Goal: Task Accomplishment & Management: Manage account settings

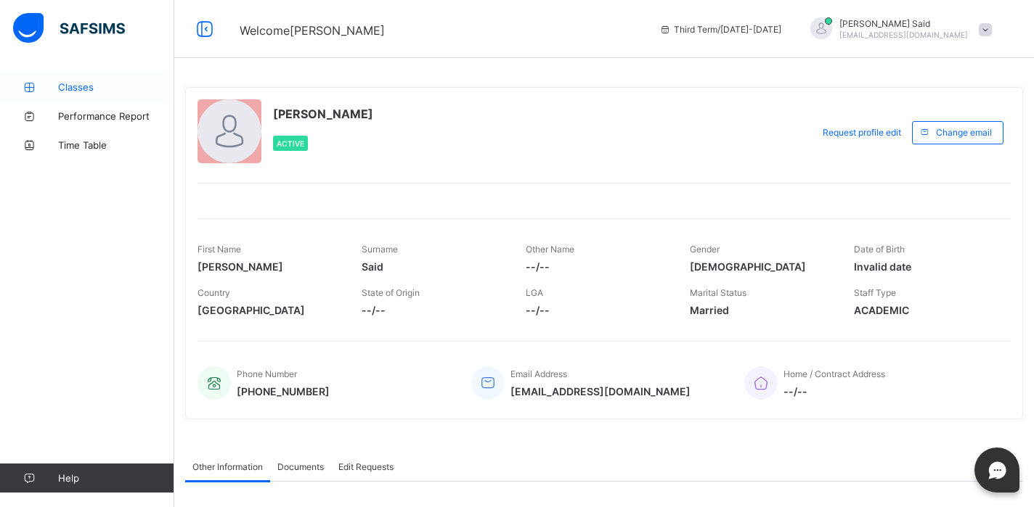
click at [91, 79] on link "Classes" at bounding box center [87, 87] width 174 height 29
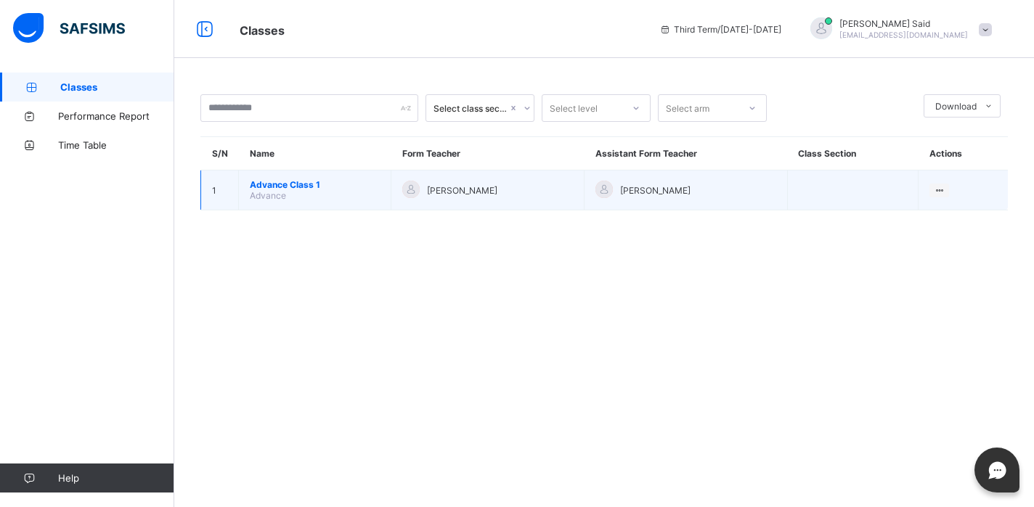
click at [295, 179] on span "Advance Class 1" at bounding box center [315, 184] width 130 height 11
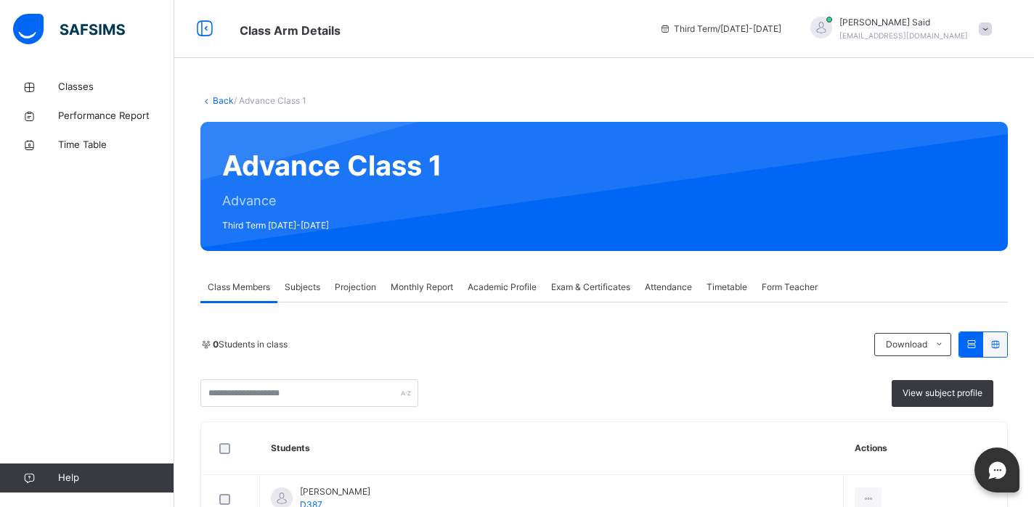
click at [465, 274] on div "Academic Profile" at bounding box center [501, 287] width 83 height 29
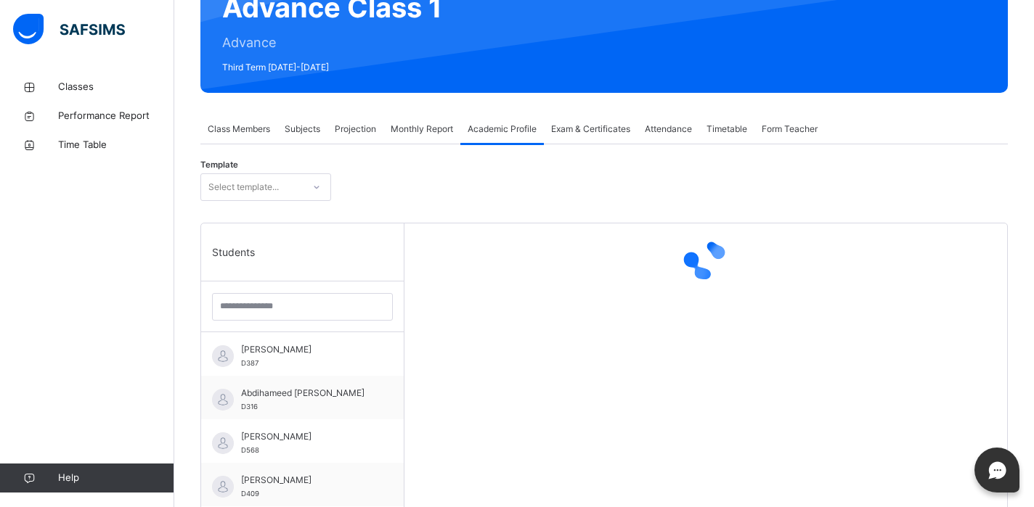
scroll to position [159, 0]
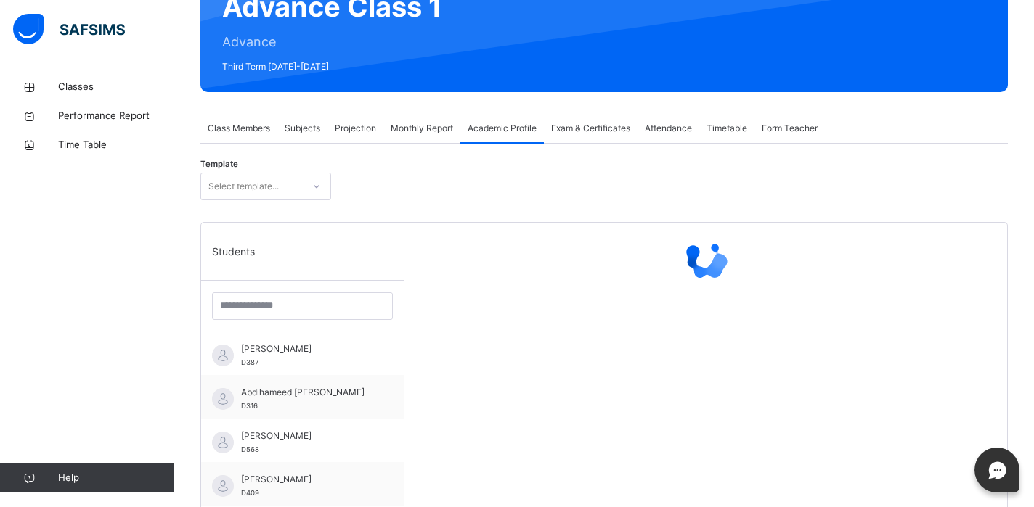
click at [436, 125] on span "Monthly Report" at bounding box center [422, 128] width 62 height 13
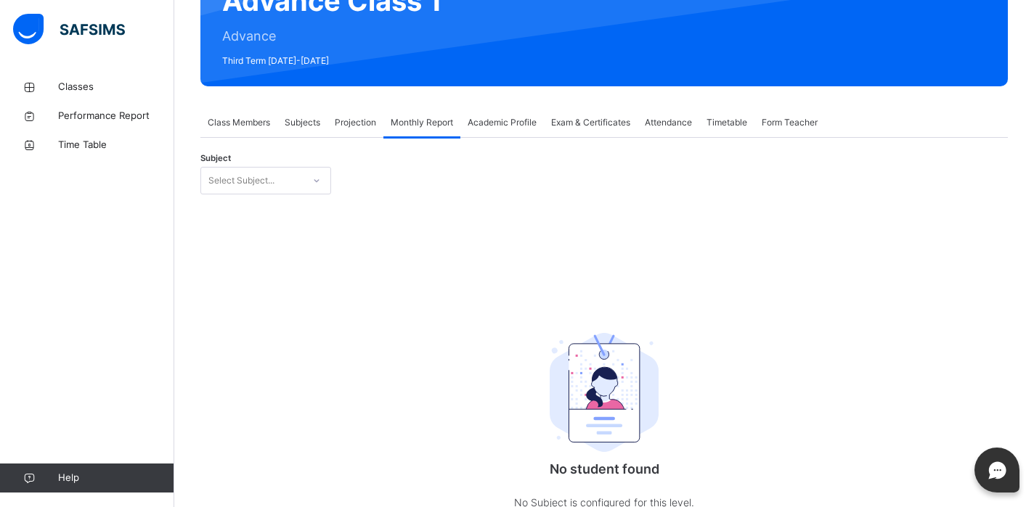
scroll to position [249, 0]
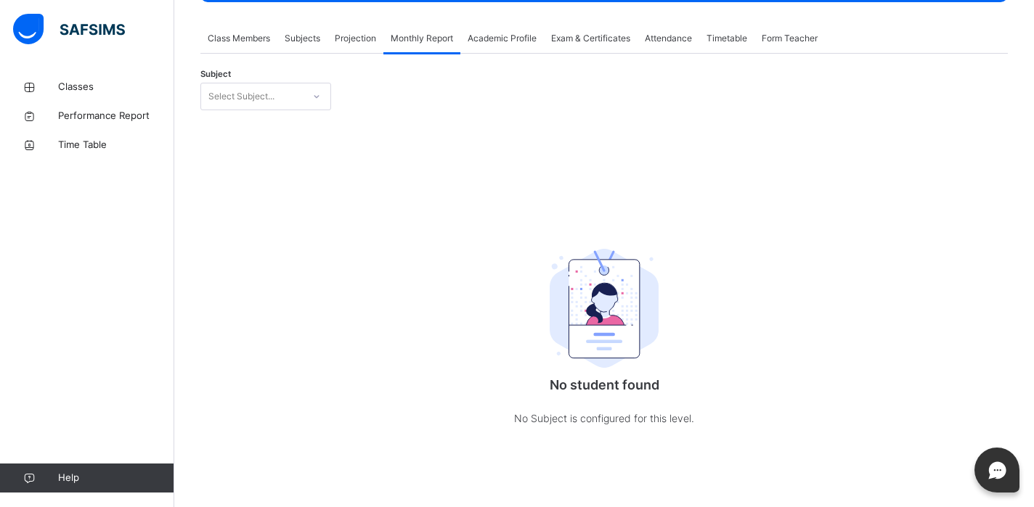
click at [290, 102] on div "Select Subject..." at bounding box center [252, 97] width 102 height 23
click at [376, 42] on span "Projection" at bounding box center [355, 38] width 41 height 13
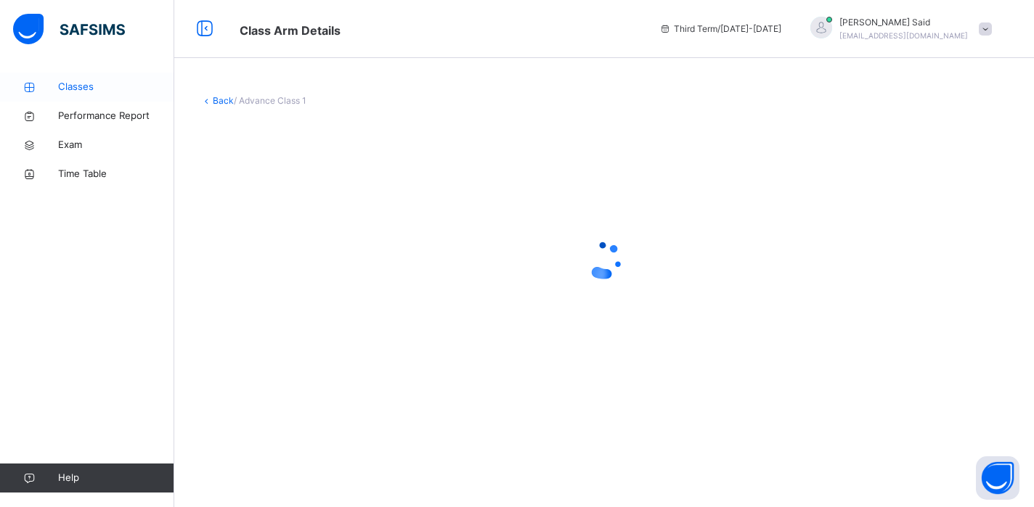
click at [100, 78] on link "Classes" at bounding box center [87, 87] width 174 height 29
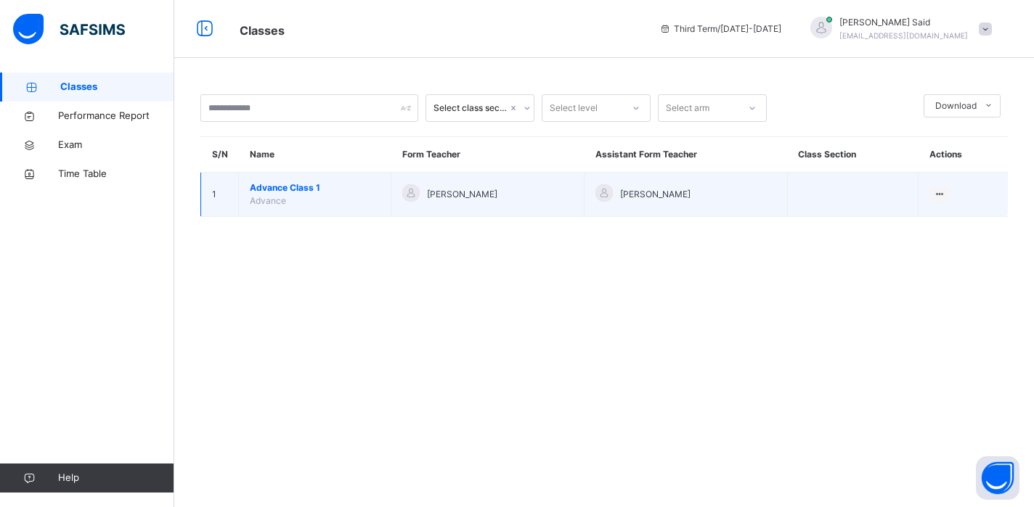
click at [314, 187] on span "Advance Class 1" at bounding box center [315, 187] width 130 height 13
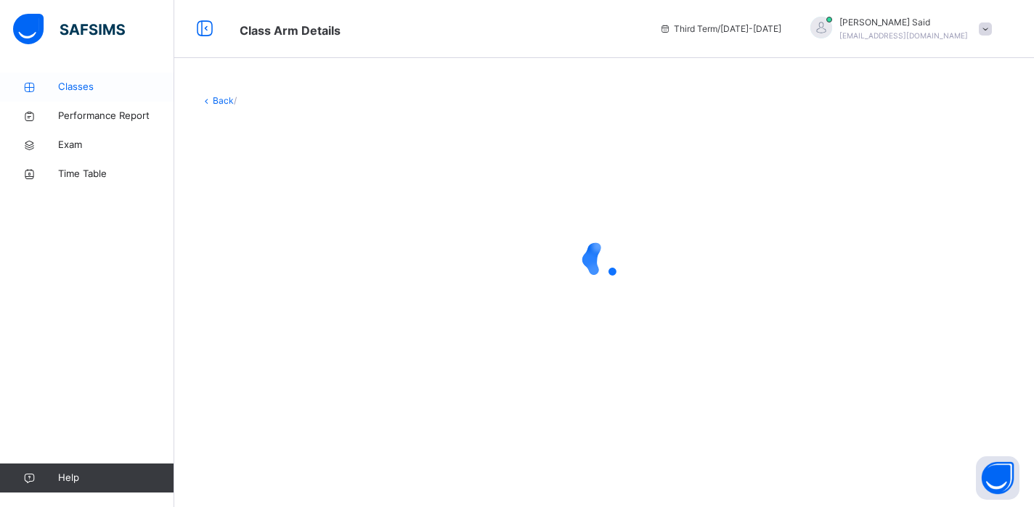
click at [125, 76] on link "Classes" at bounding box center [87, 87] width 174 height 29
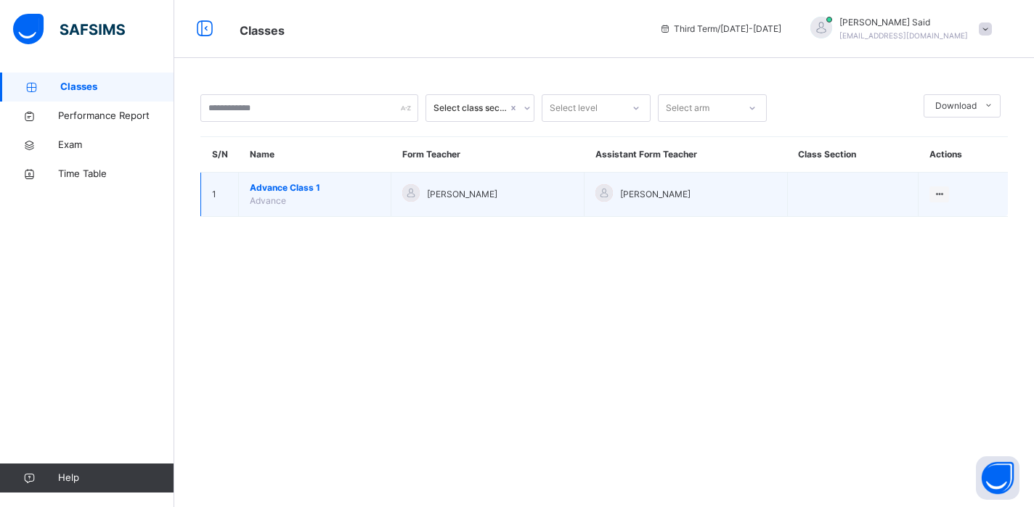
click at [287, 184] on span "Advance Class 1" at bounding box center [315, 187] width 130 height 13
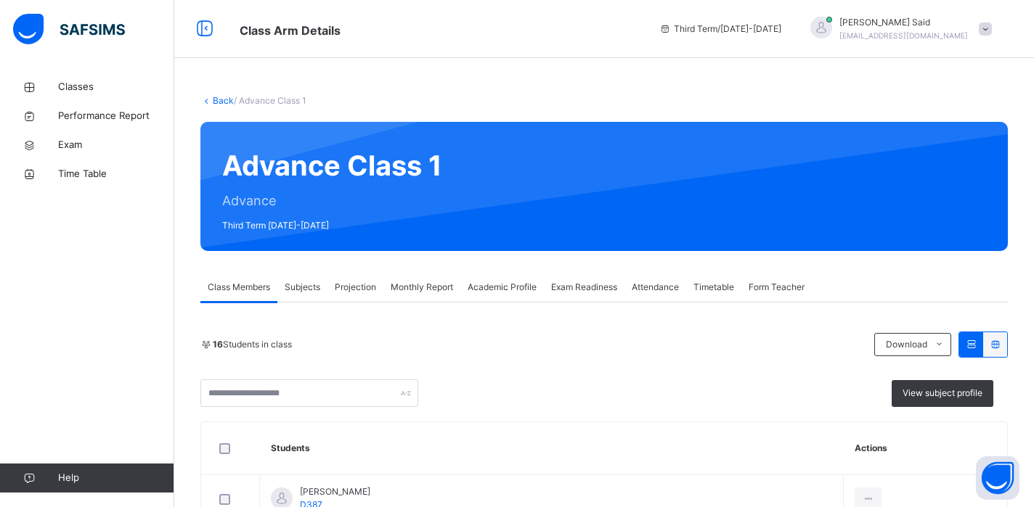
click at [360, 288] on span "Projection" at bounding box center [355, 287] width 41 height 13
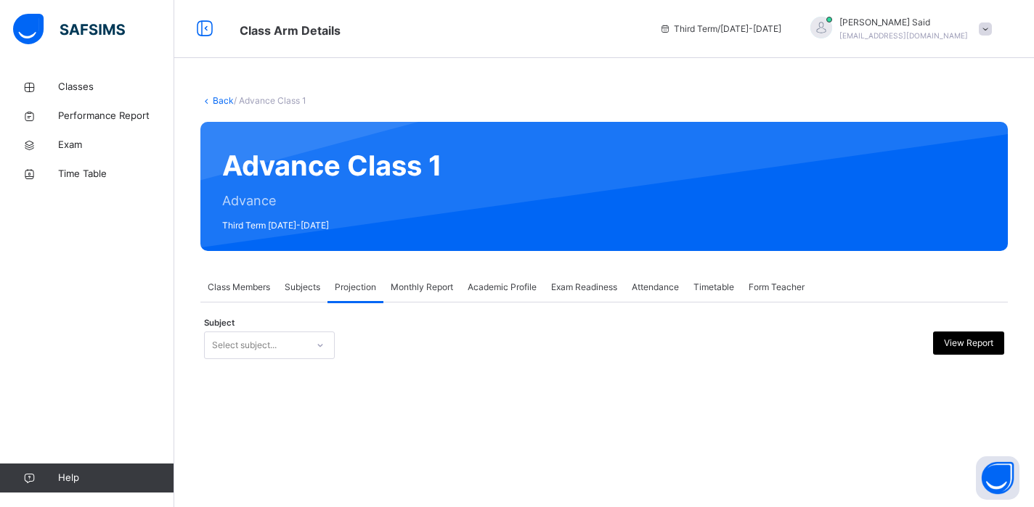
click at [293, 336] on div "Select subject..." at bounding box center [256, 346] width 102 height 23
click at [308, 376] on div "No options" at bounding box center [269, 378] width 129 height 25
click at [309, 377] on div "No options" at bounding box center [269, 378] width 129 height 25
click at [304, 284] on span "Subjects" at bounding box center [303, 287] width 36 height 13
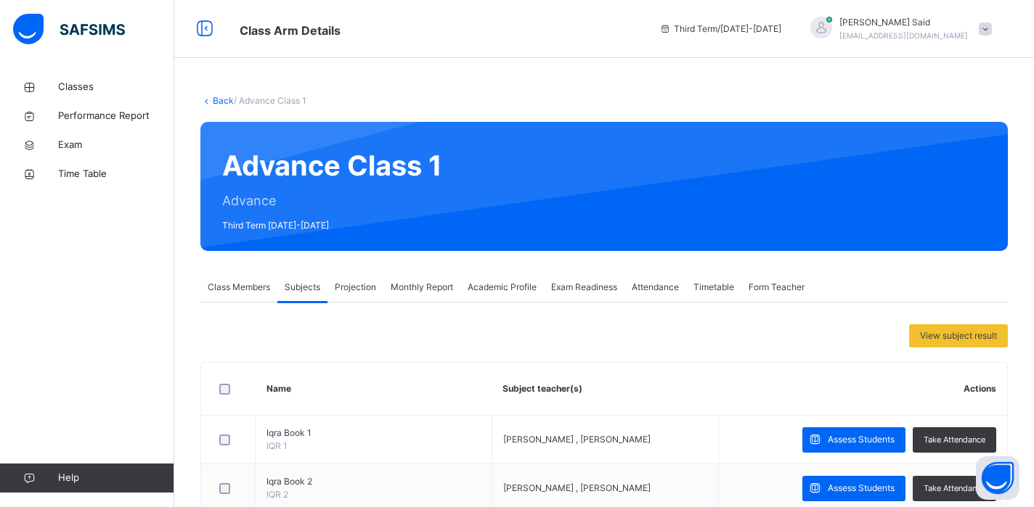
click at [306, 286] on span "Subjects" at bounding box center [303, 287] width 36 height 13
click at [438, 290] on span "Monthly Report" at bounding box center [422, 287] width 62 height 13
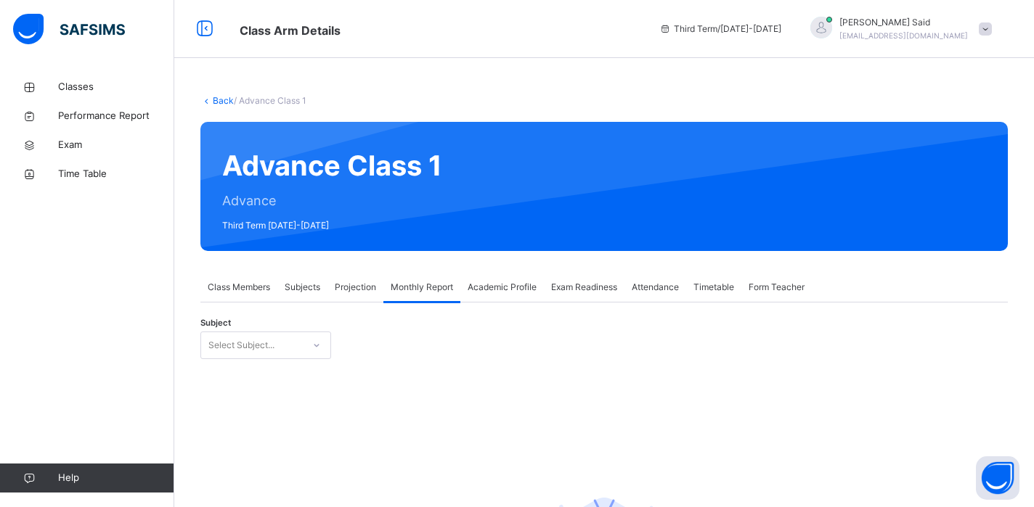
click at [237, 295] on div "Class Members" at bounding box center [238, 287] width 77 height 29
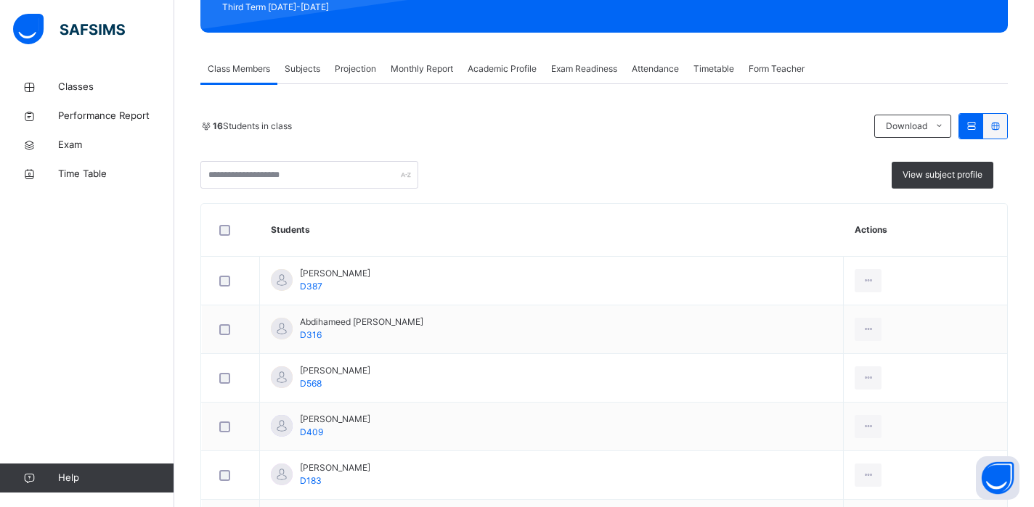
click at [610, 75] on div "Exam Readiness" at bounding box center [584, 68] width 81 height 29
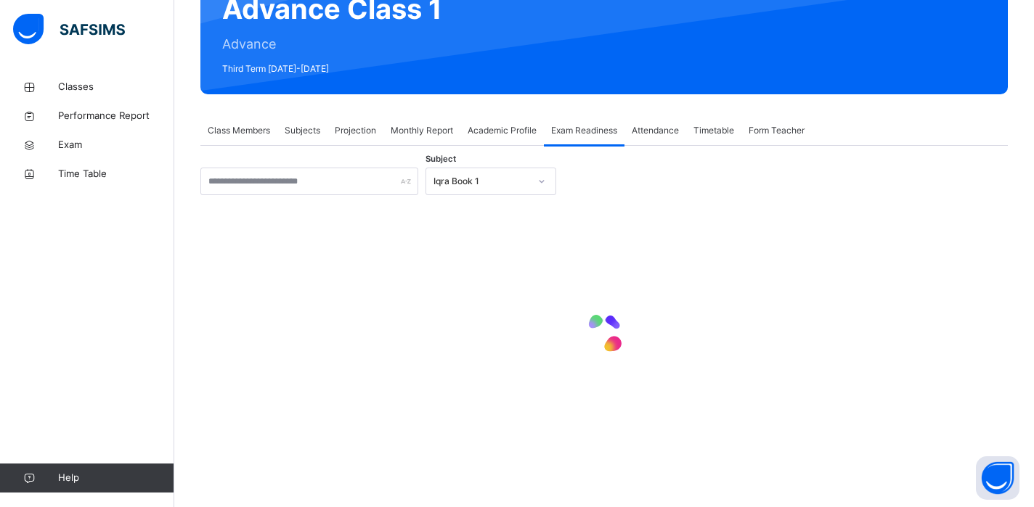
scroll to position [157, 0]
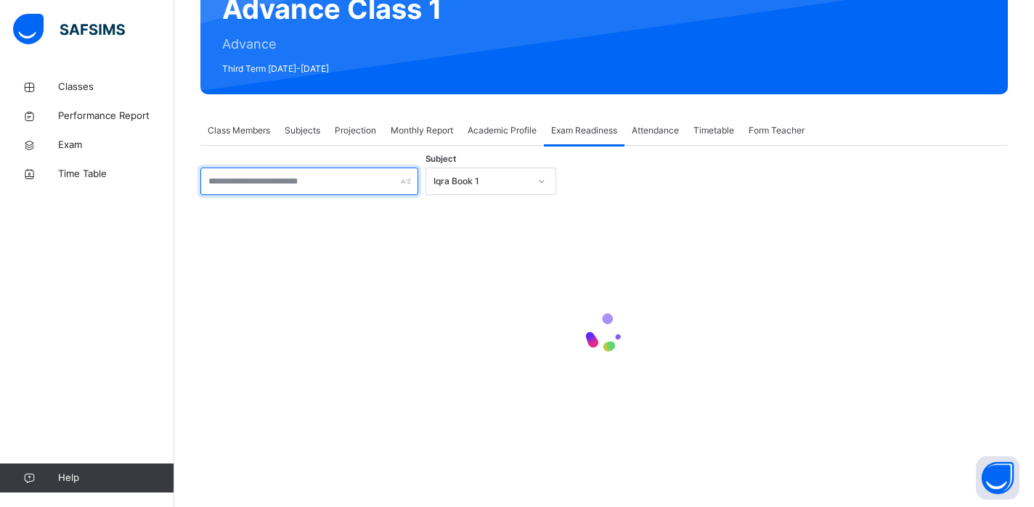
click at [395, 185] on input "text" at bounding box center [309, 182] width 218 height 28
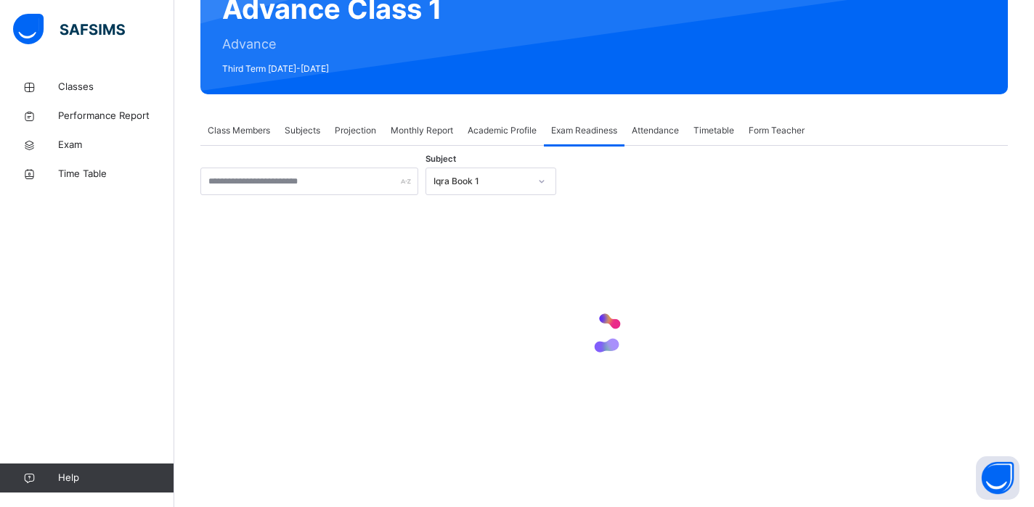
click at [433, 181] on div "Iqra Book 1" at bounding box center [481, 181] width 96 height 13
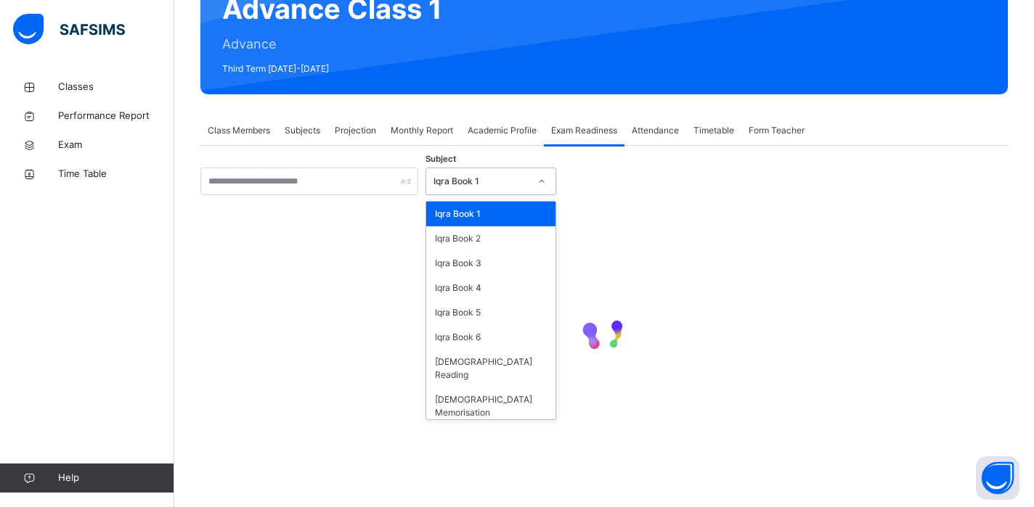
click at [446, 184] on div "Iqra Book 1" at bounding box center [481, 181] width 96 height 13
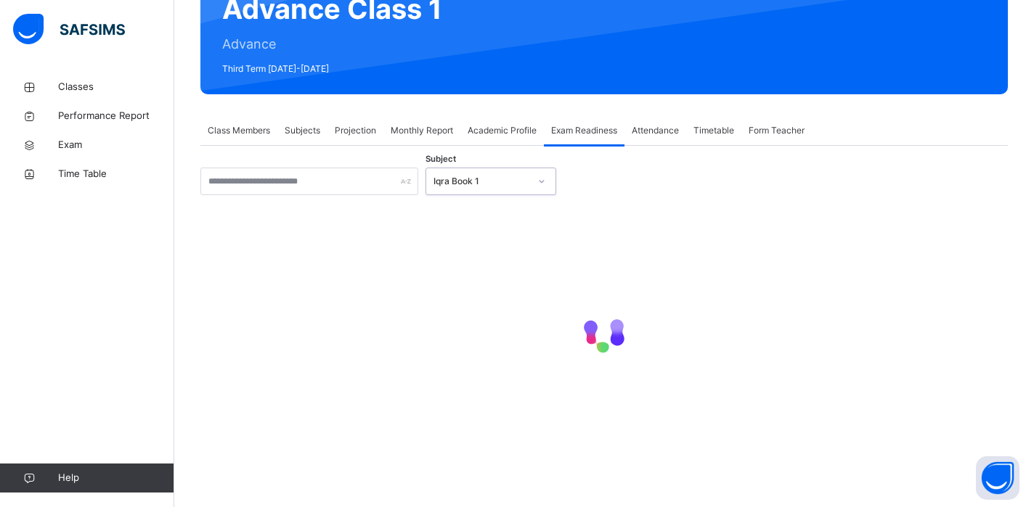
click at [446, 184] on div "Iqra Book 1" at bounding box center [481, 181] width 96 height 13
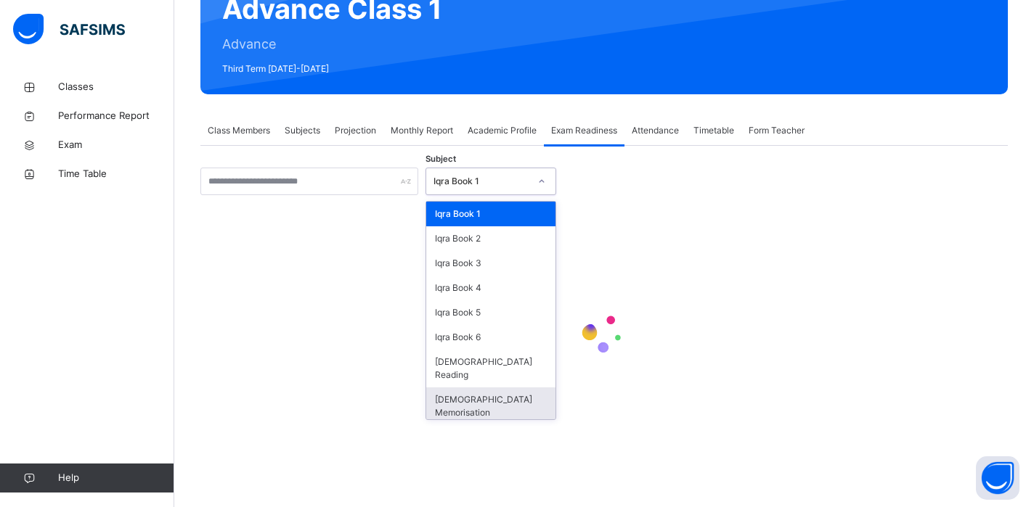
click at [472, 388] on div "[DEMOGRAPHIC_DATA] Memorisation" at bounding box center [490, 407] width 129 height 38
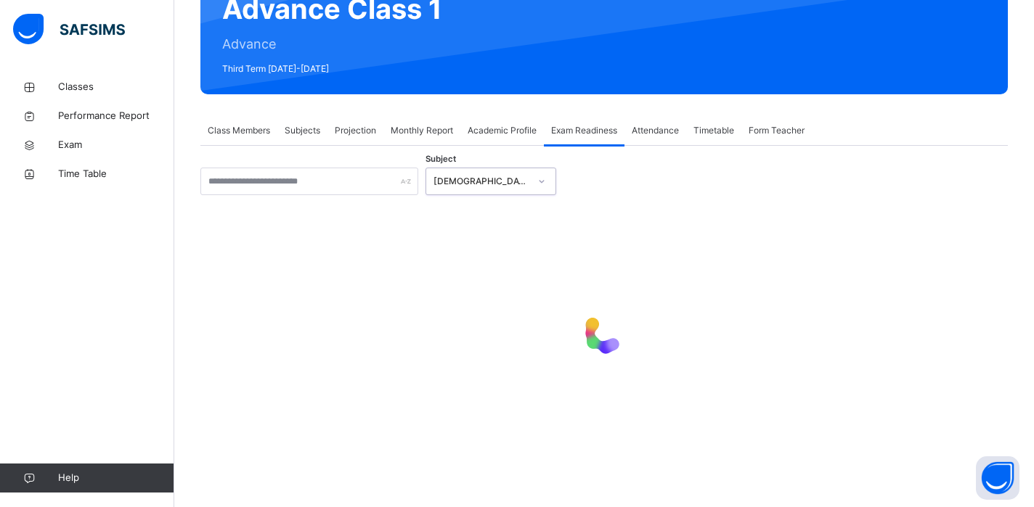
scroll to position [142, 0]
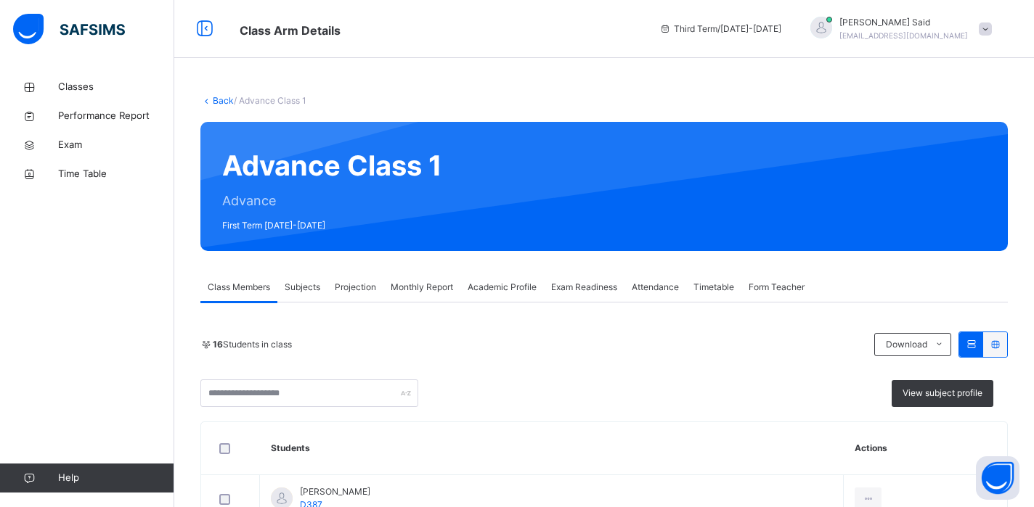
click at [319, 286] on span "Subjects" at bounding box center [303, 287] width 36 height 13
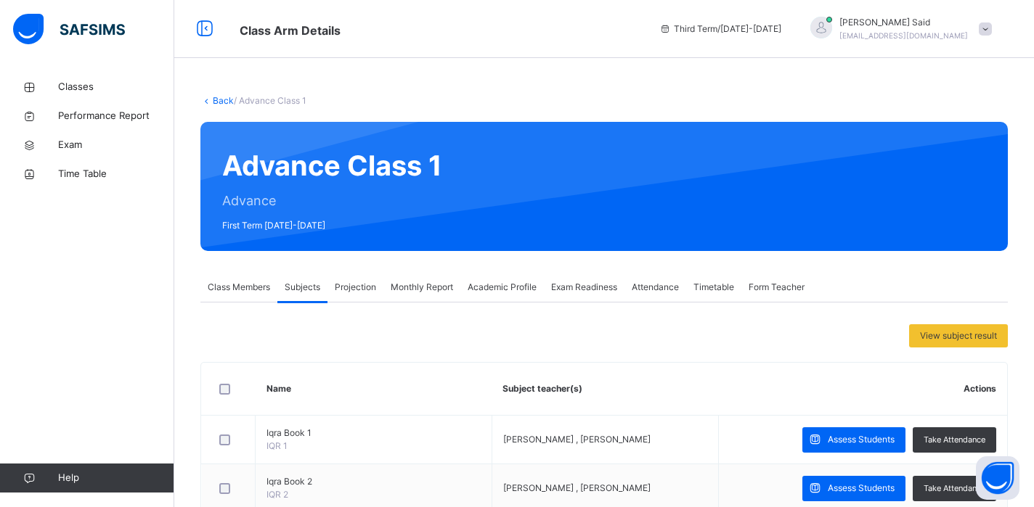
click at [341, 284] on span "Projection" at bounding box center [355, 287] width 41 height 13
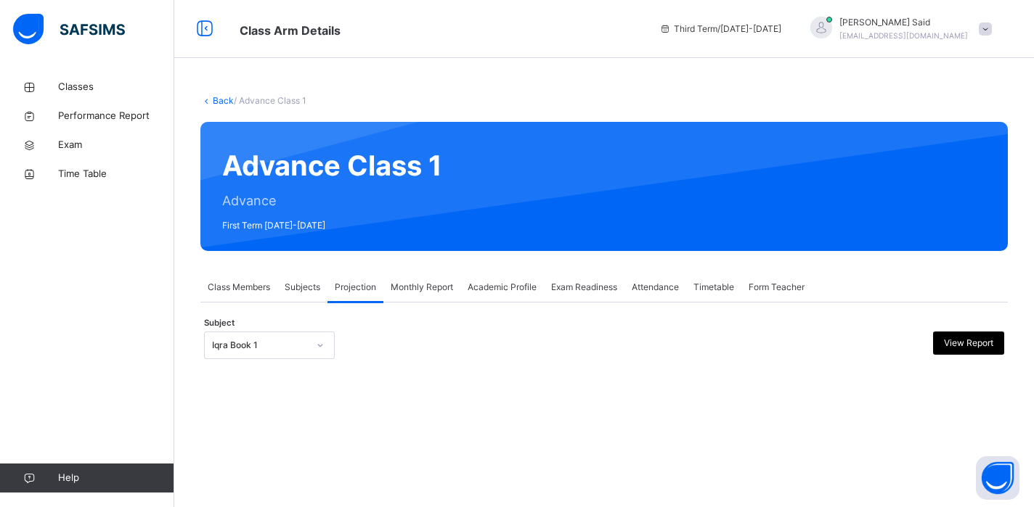
click at [322, 345] on icon at bounding box center [320, 345] width 9 height 15
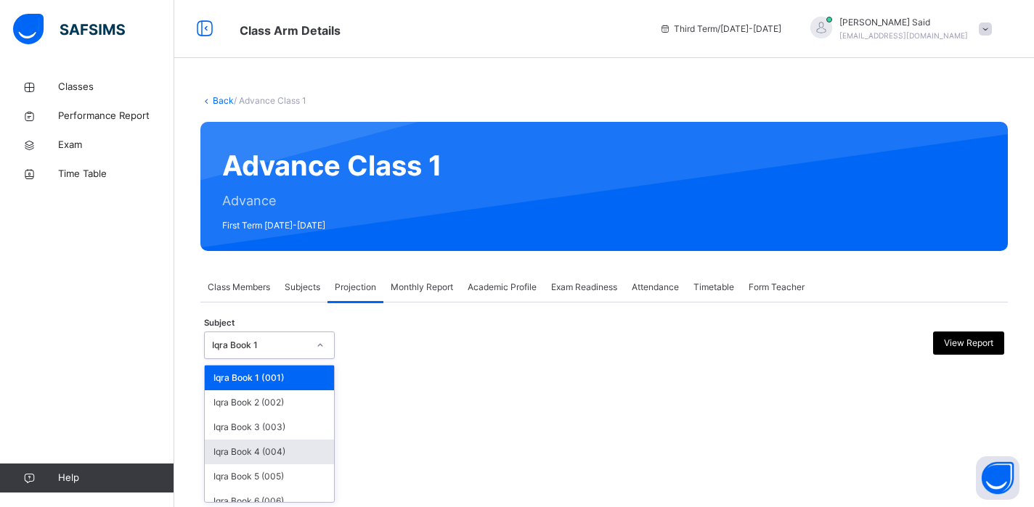
scroll to position [61, 0]
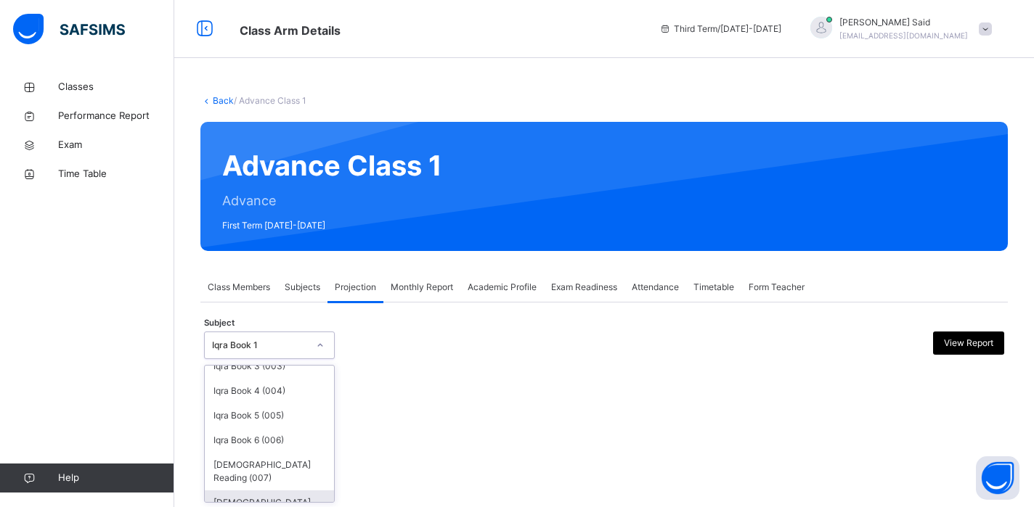
click at [285, 497] on div "Quran Memorisation (008)" at bounding box center [269, 510] width 129 height 38
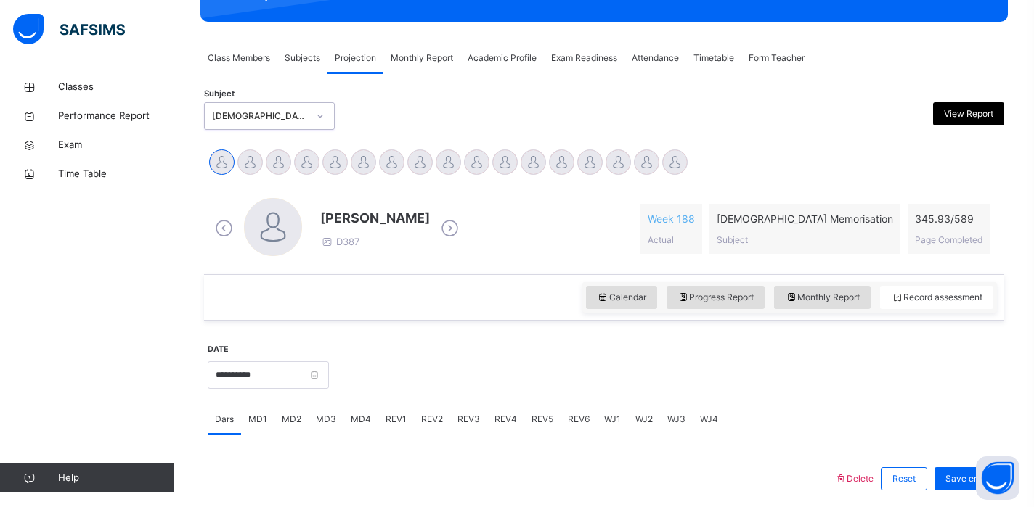
scroll to position [253, 0]
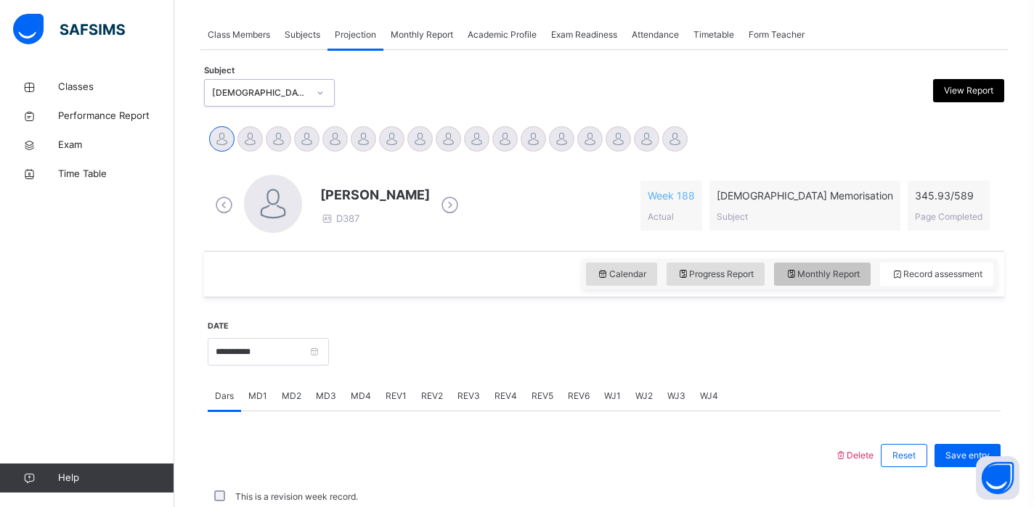
click at [775, 268] on div "Monthly Report" at bounding box center [822, 274] width 97 height 23
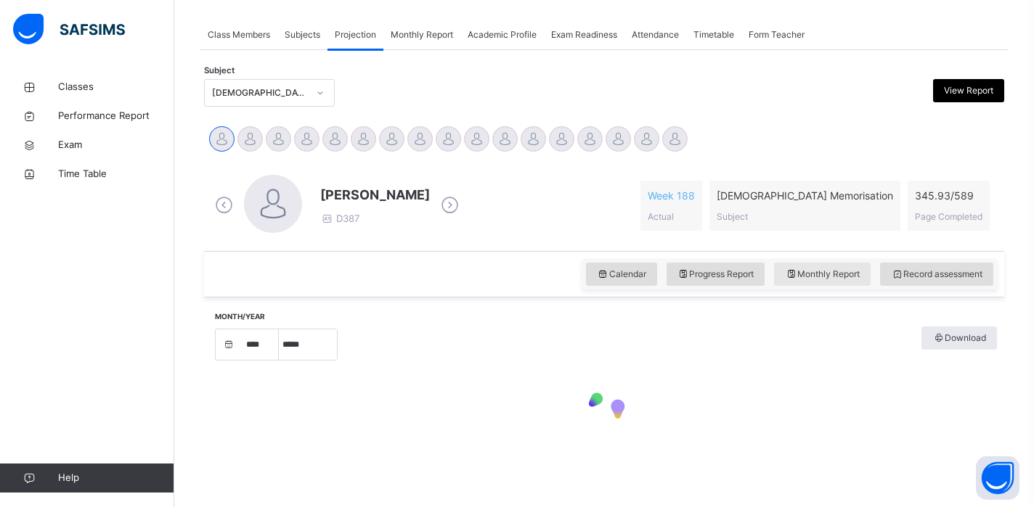
select select "****"
select select "*"
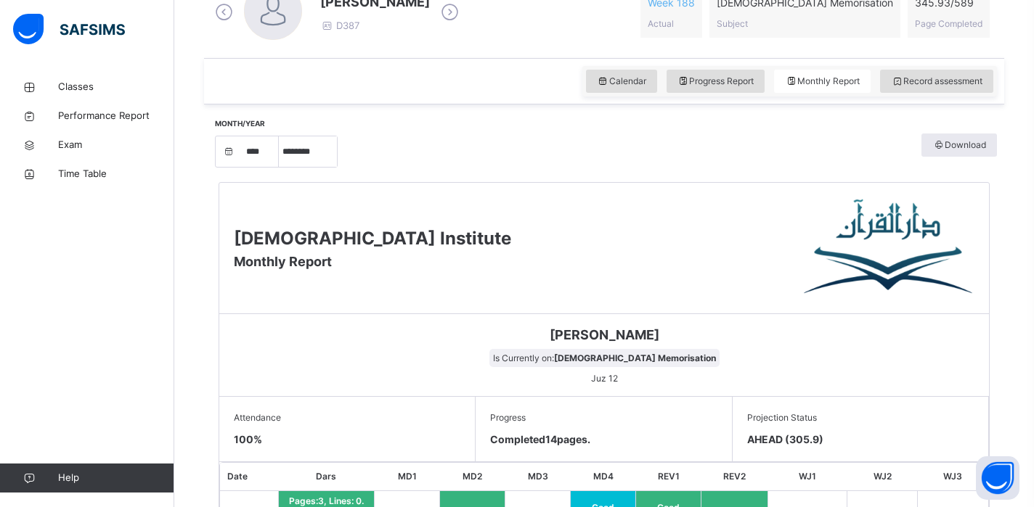
scroll to position [398, 0]
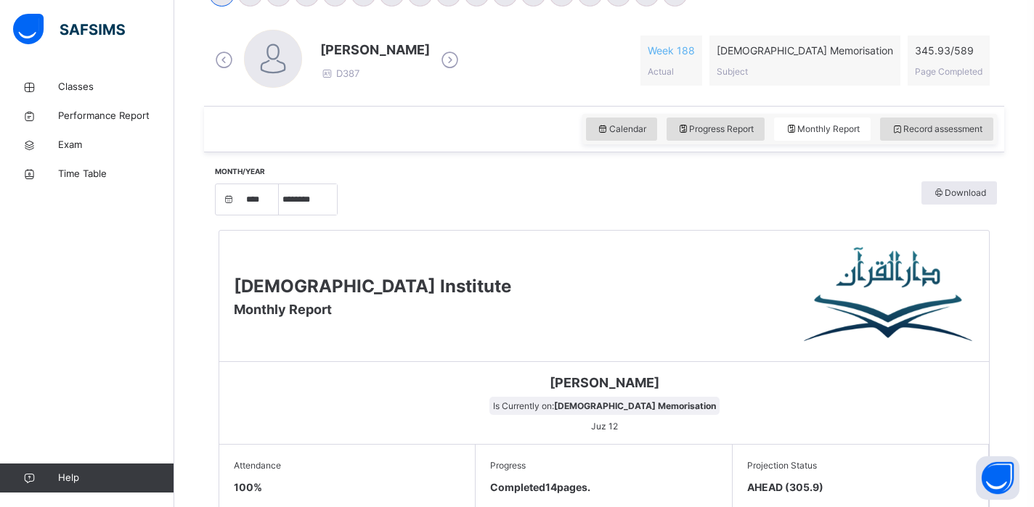
click at [453, 57] on icon at bounding box center [449, 60] width 25 height 22
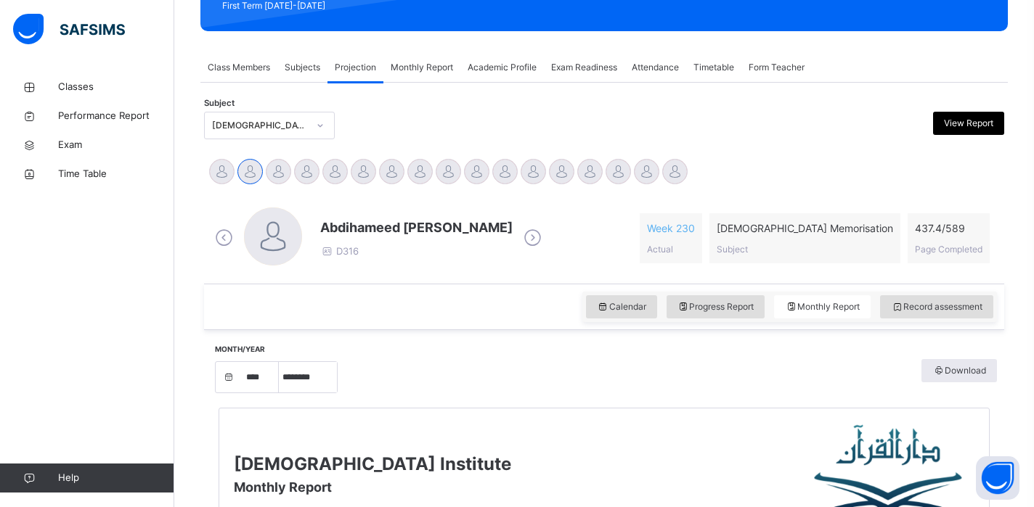
scroll to position [131, 0]
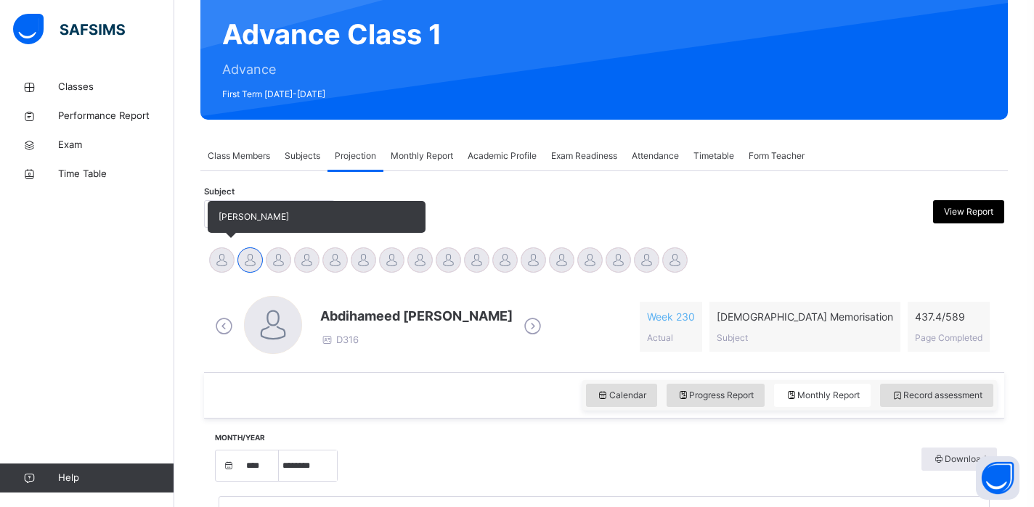
click at [230, 250] on div at bounding box center [221, 260] width 25 height 25
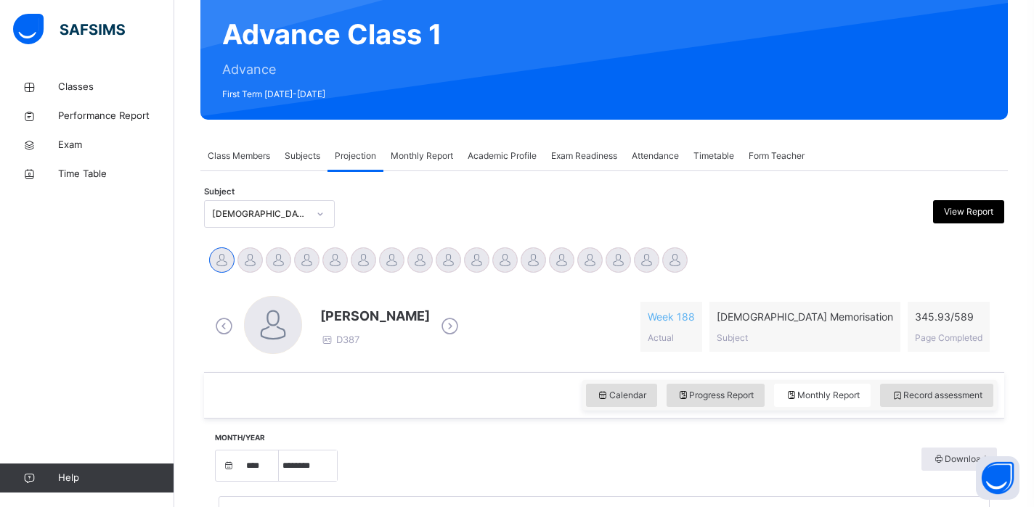
click at [593, 160] on span "Exam Readiness" at bounding box center [584, 156] width 66 height 13
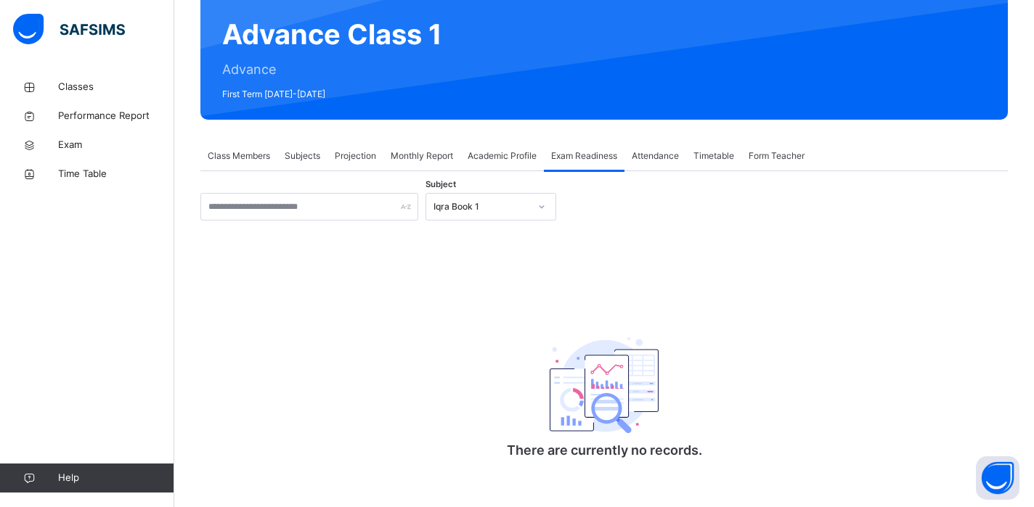
click at [486, 203] on div "Iqra Book 1" at bounding box center [481, 206] width 96 height 13
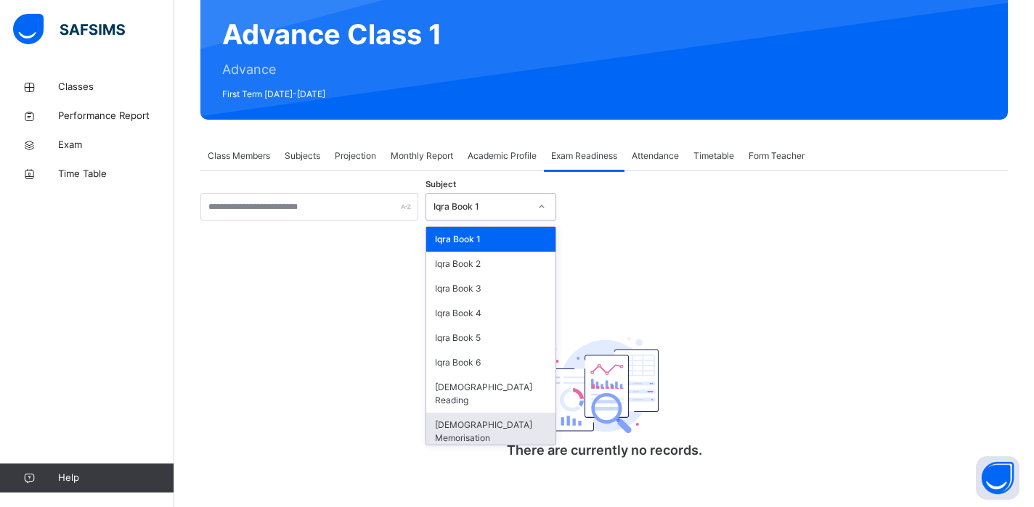
click at [471, 413] on div "[DEMOGRAPHIC_DATA] Memorisation" at bounding box center [490, 432] width 129 height 38
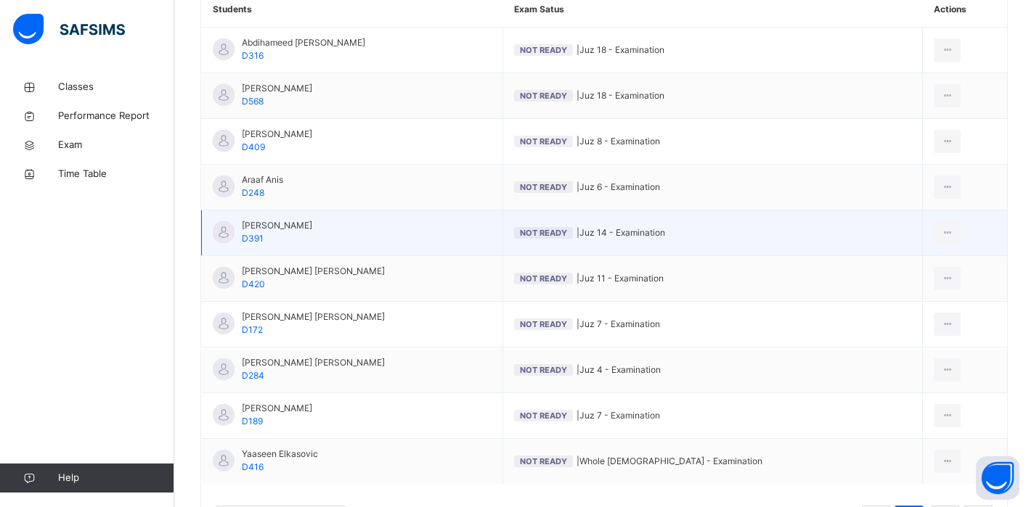
scroll to position [454, 0]
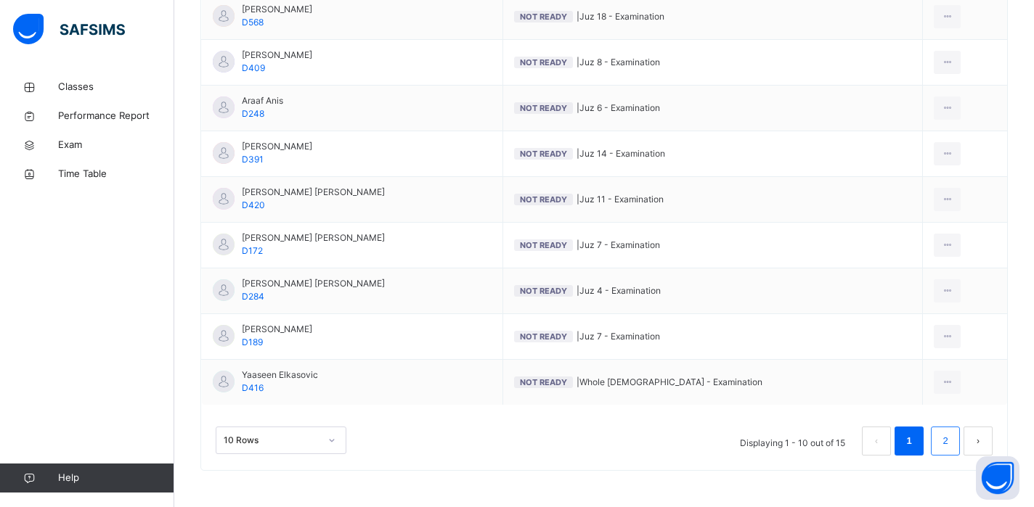
click at [957, 445] on li "2" at bounding box center [945, 441] width 29 height 29
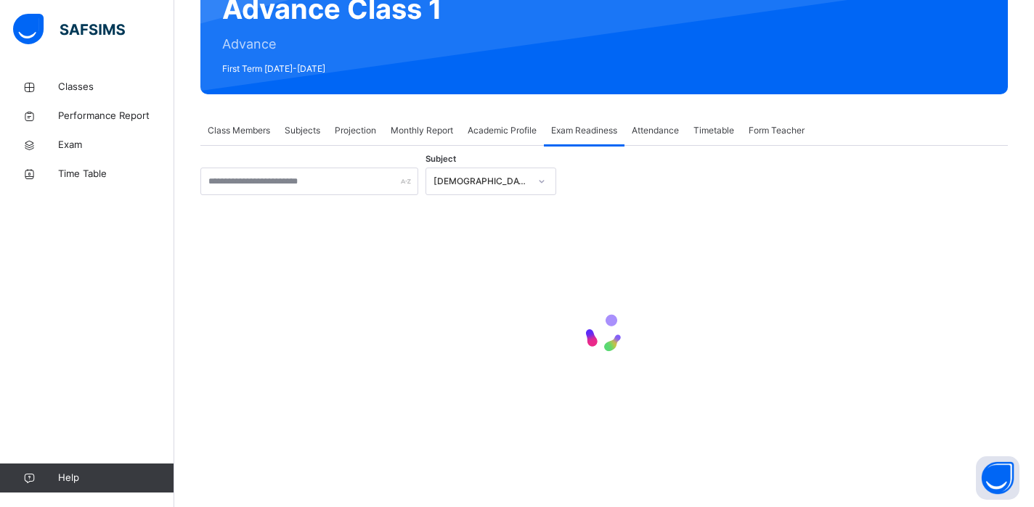
scroll to position [226, 0]
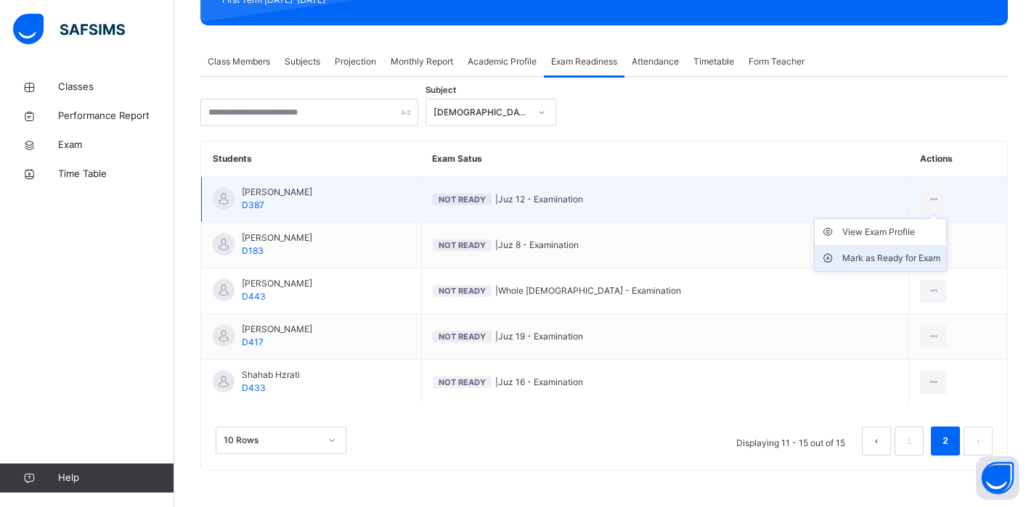
click at [854, 251] on div "Mark as Ready for Exam" at bounding box center [891, 258] width 98 height 15
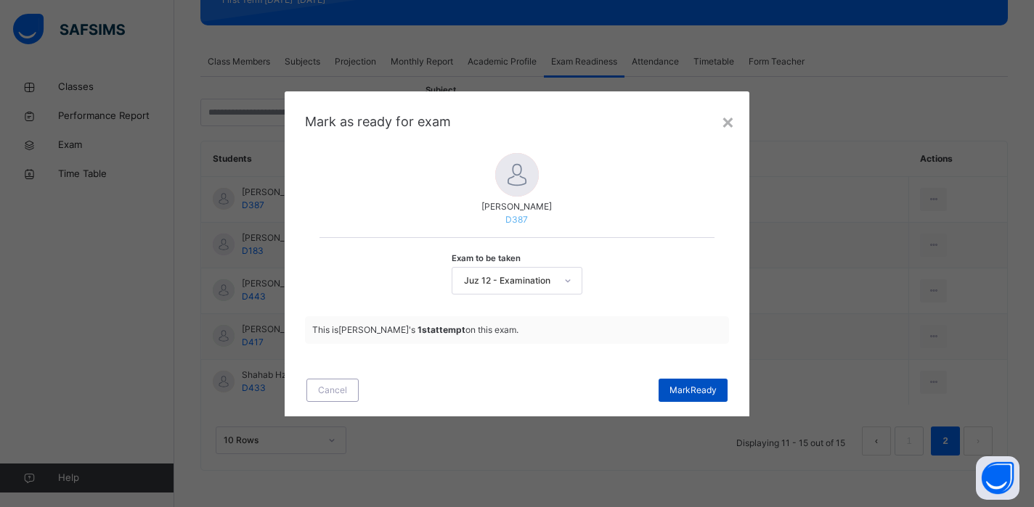
click at [684, 388] on span "Mark Ready" at bounding box center [692, 390] width 47 height 13
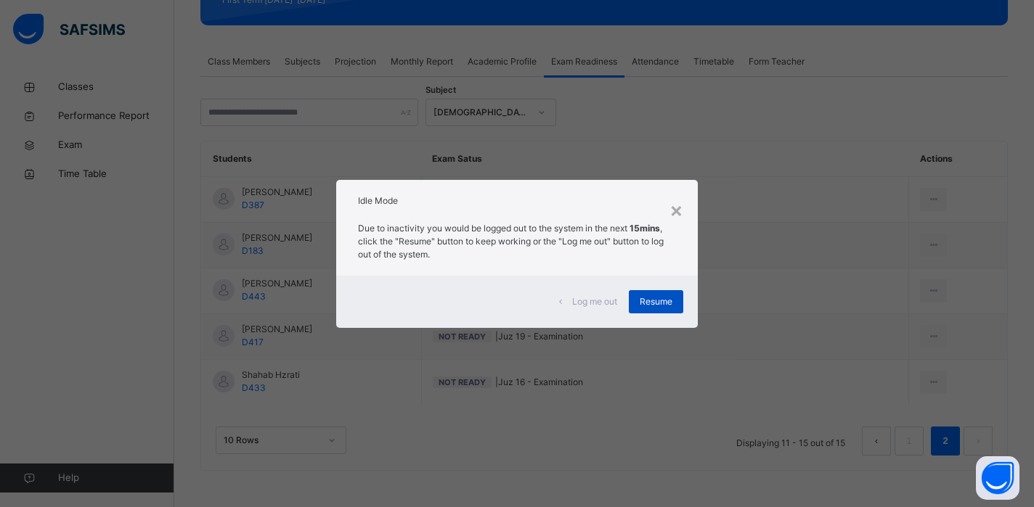
click at [671, 297] on span "Resume" at bounding box center [655, 301] width 33 height 13
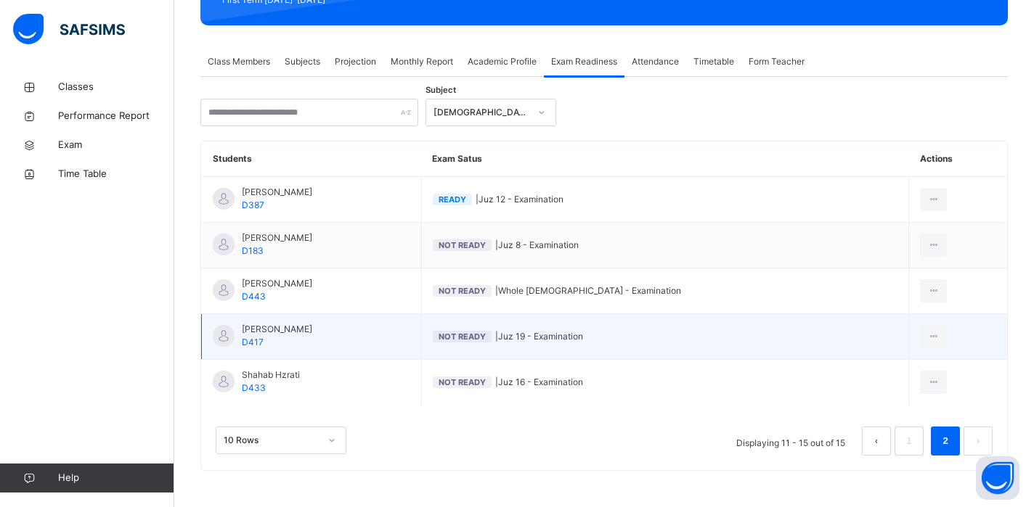
click at [890, 324] on td "Not Ready | Juz 19 - Examination" at bounding box center [665, 337] width 488 height 46
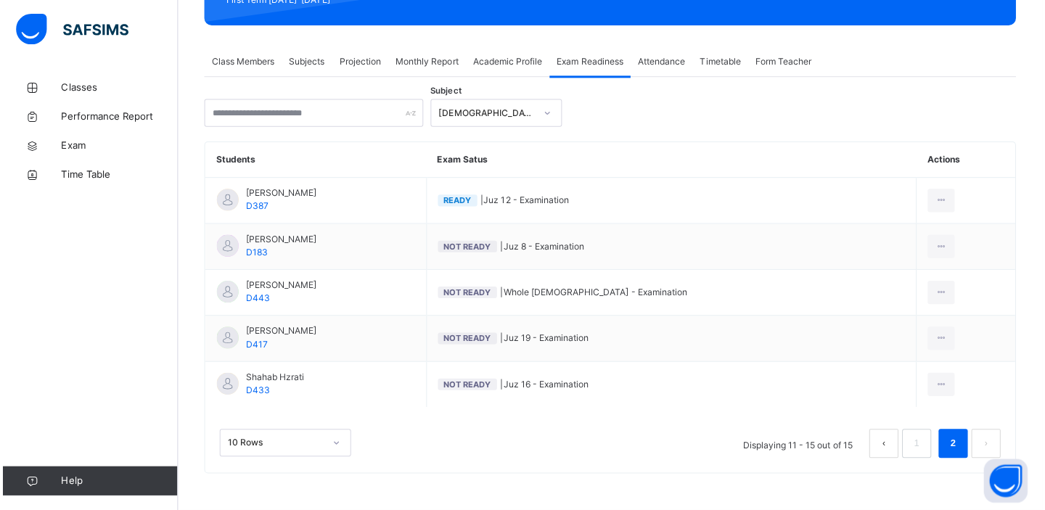
scroll to position [223, 0]
